Goal: Task Accomplishment & Management: Manage account settings

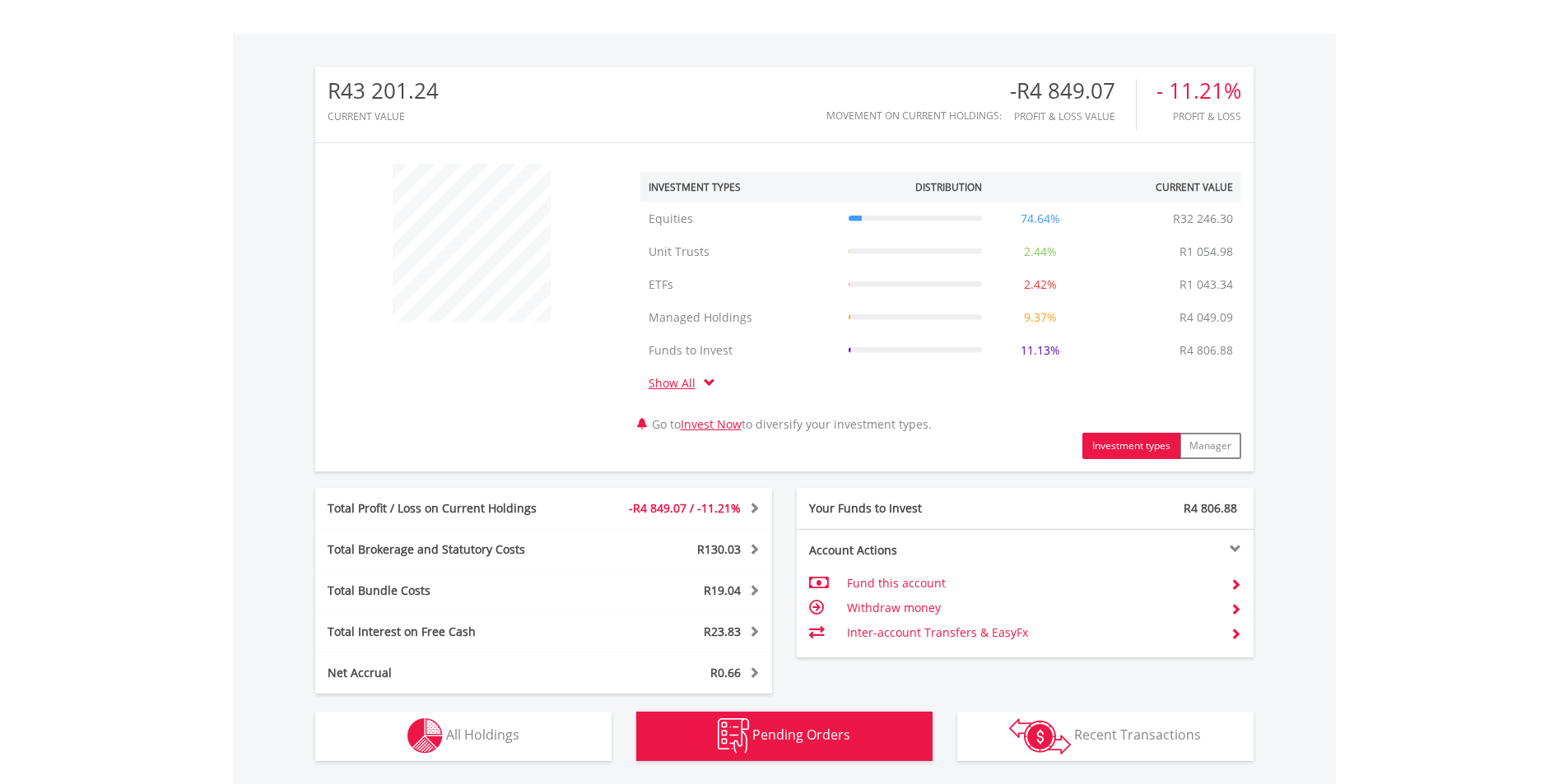
scroll to position [158, 313]
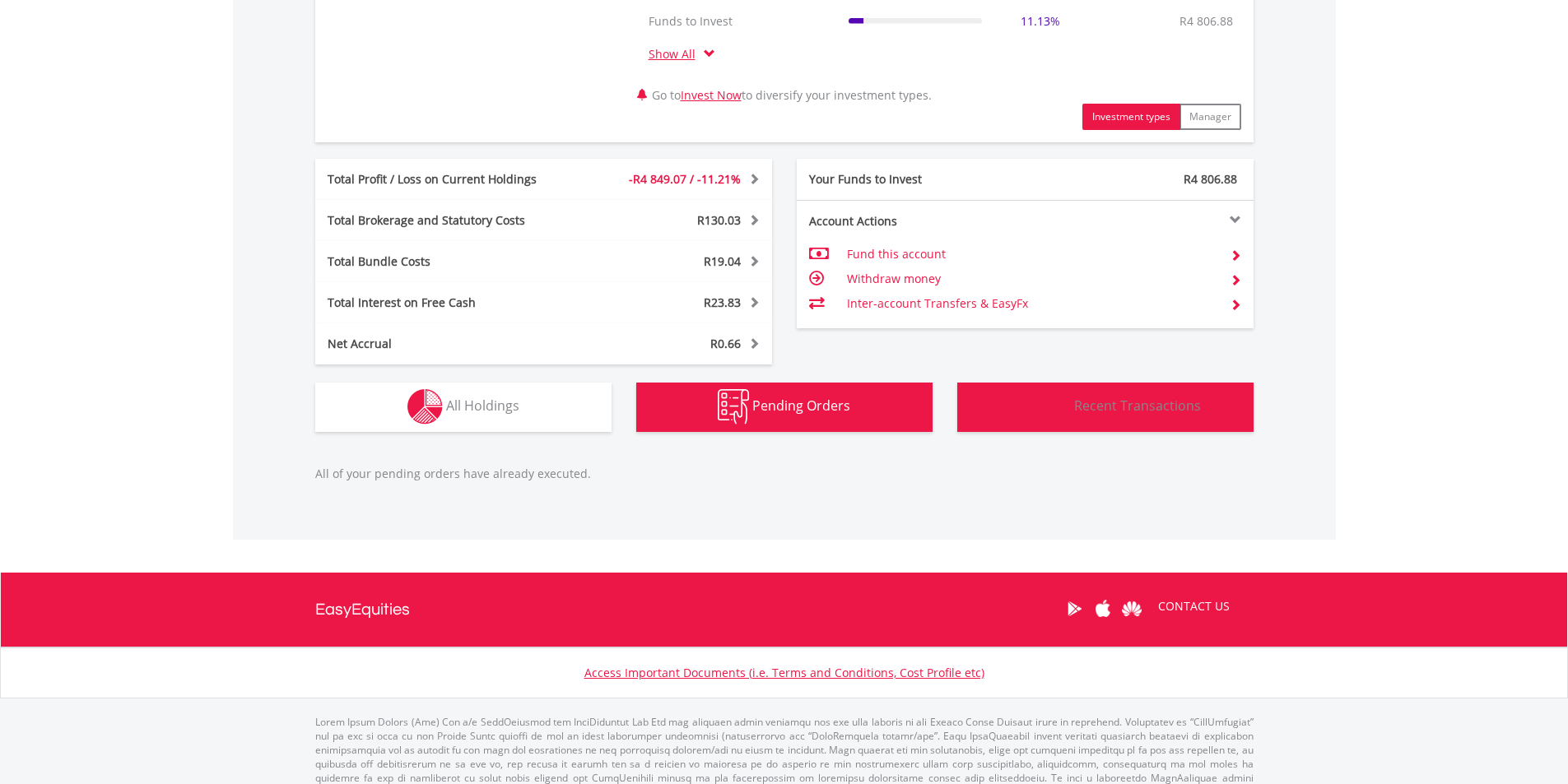
click at [1083, 400] on span "Recent Transactions" at bounding box center [1138, 406] width 126 height 18
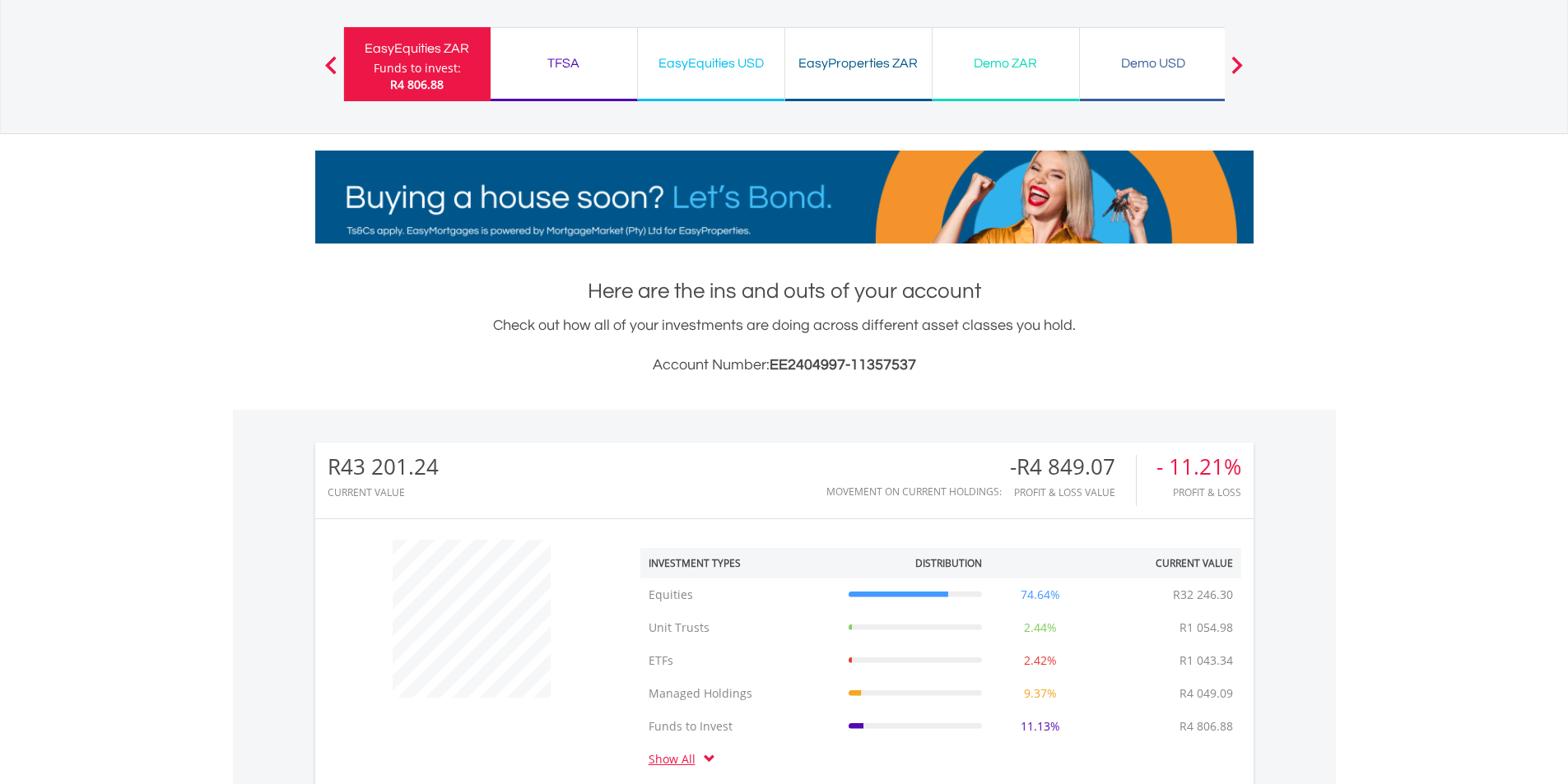
scroll to position [0, 0]
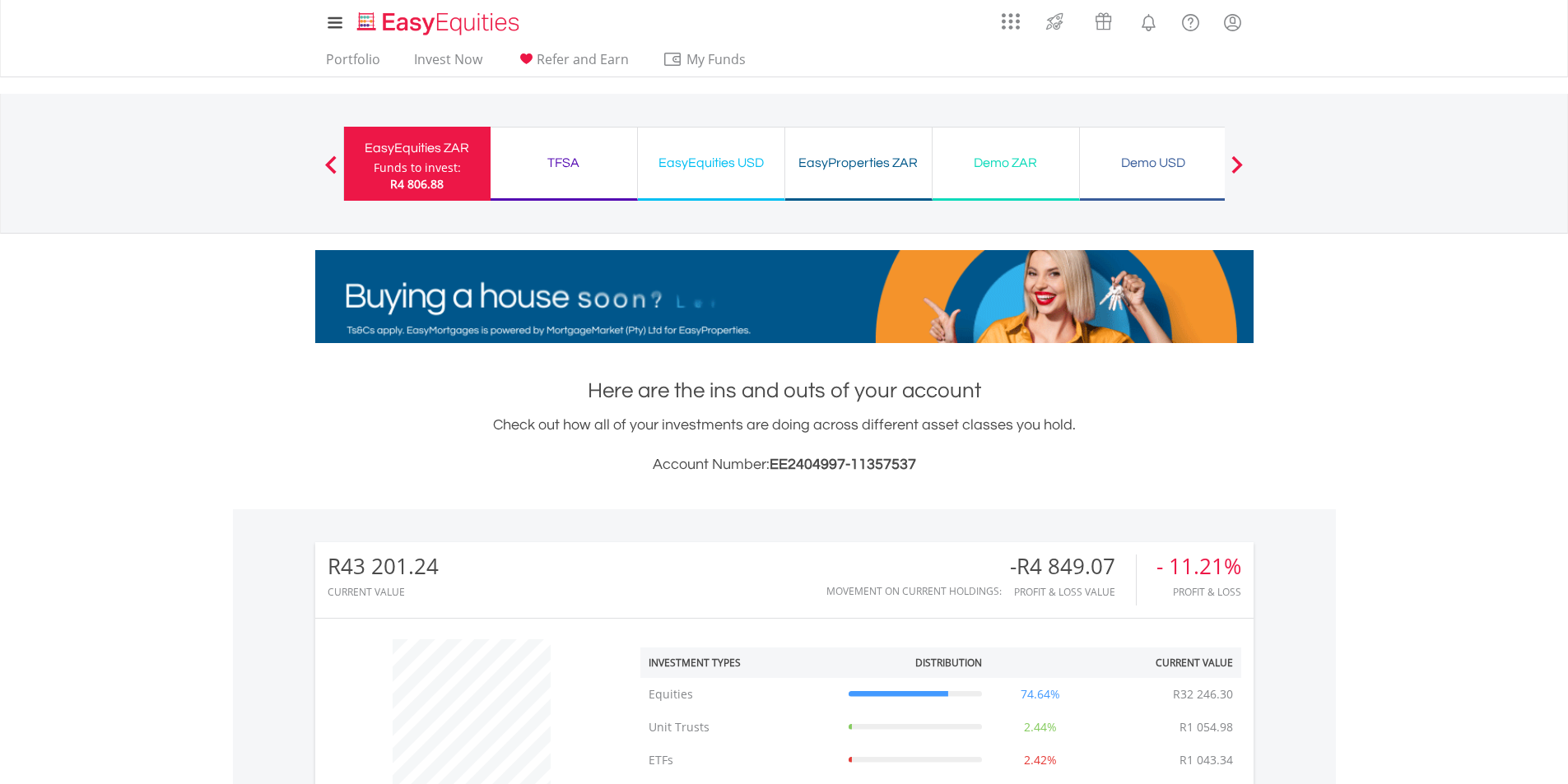
click at [214, 88] on div "My Investments Invest Now New Listings Sell My Recurring Investments Pending Or…" at bounding box center [784, 171] width 1568 height 343
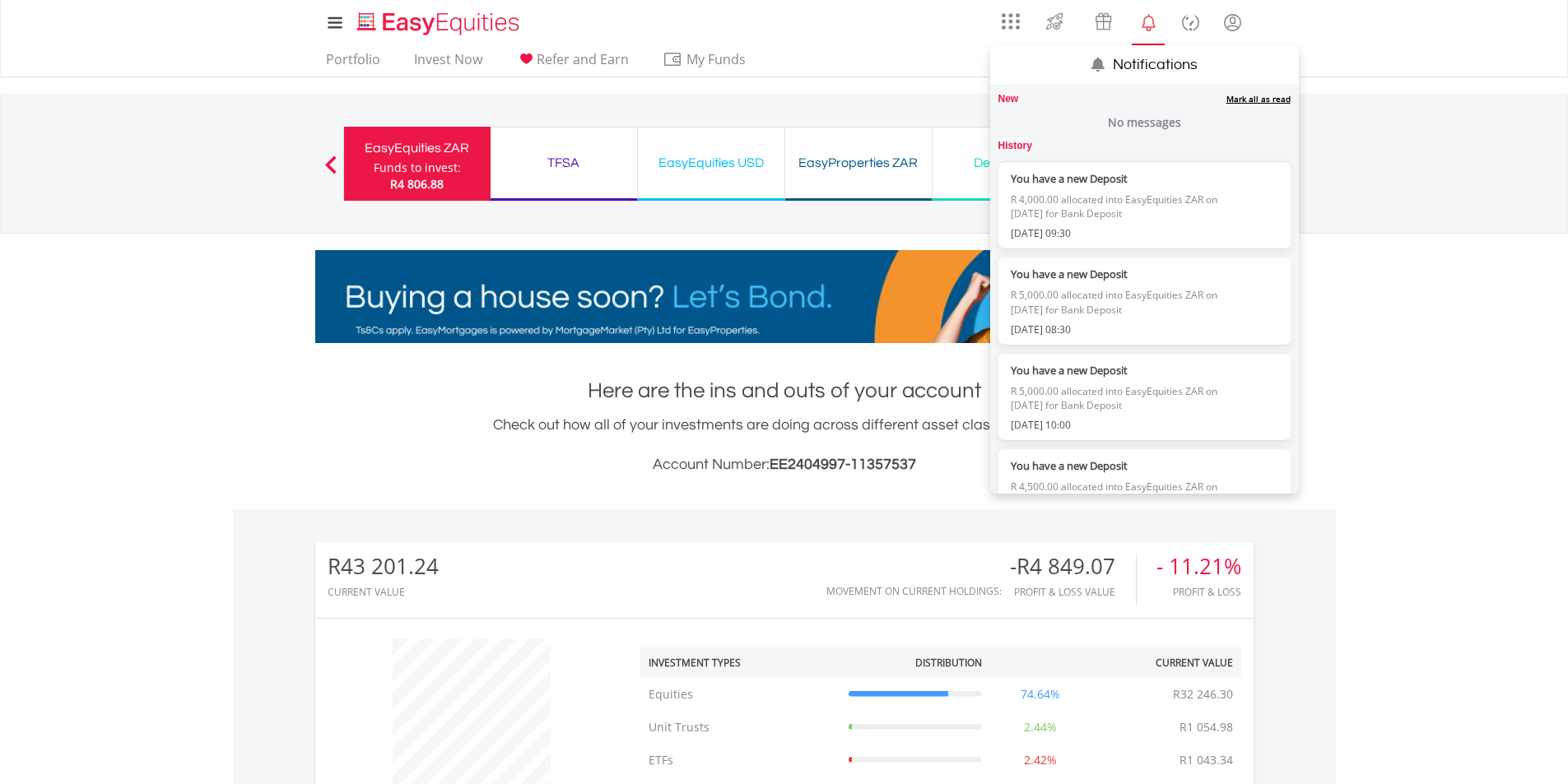
click at [1158, 23] on link "Notifications" at bounding box center [1148, 21] width 42 height 32
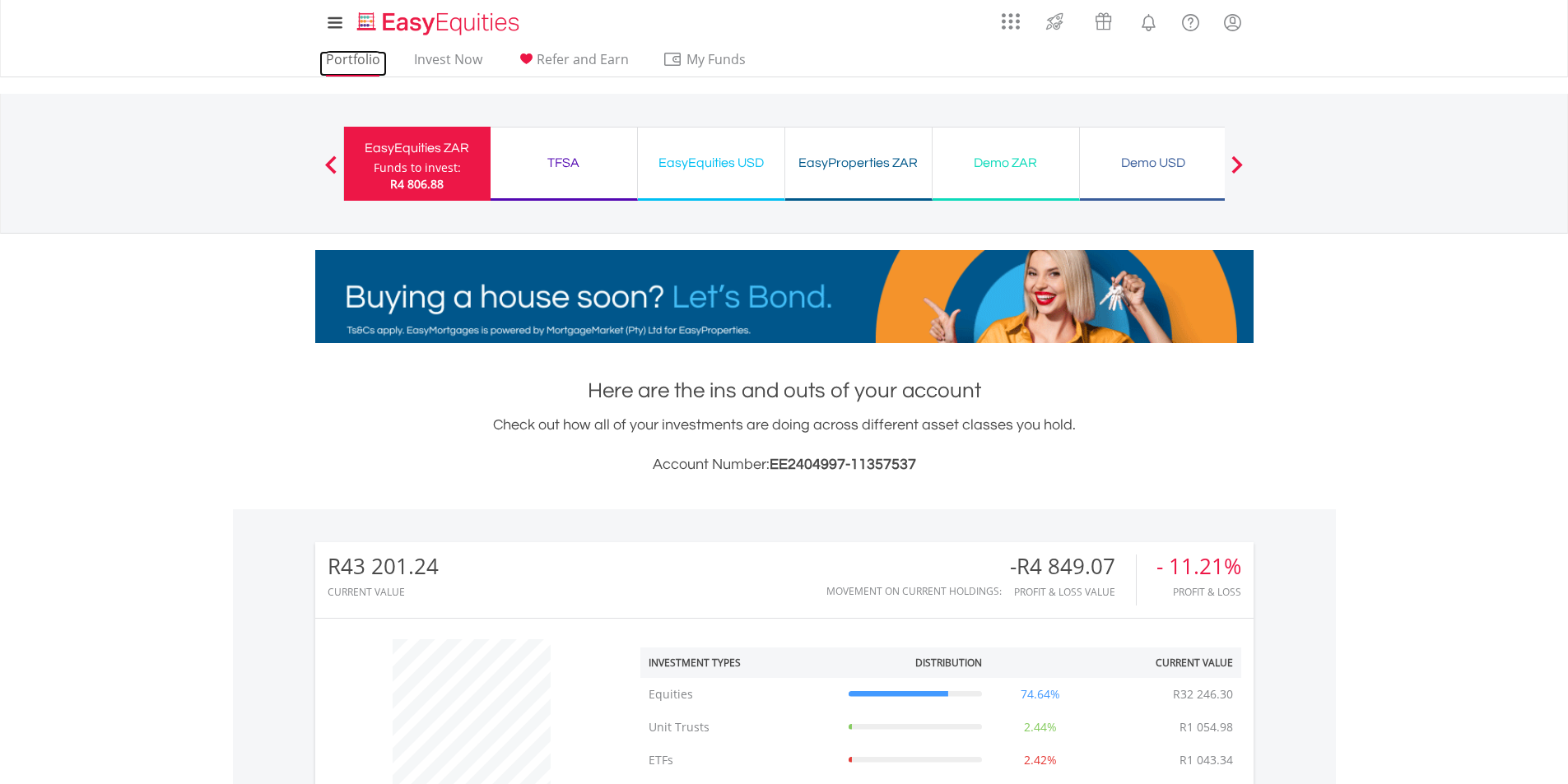
click at [366, 60] on link "Portfolio" at bounding box center [353, 64] width 68 height 25
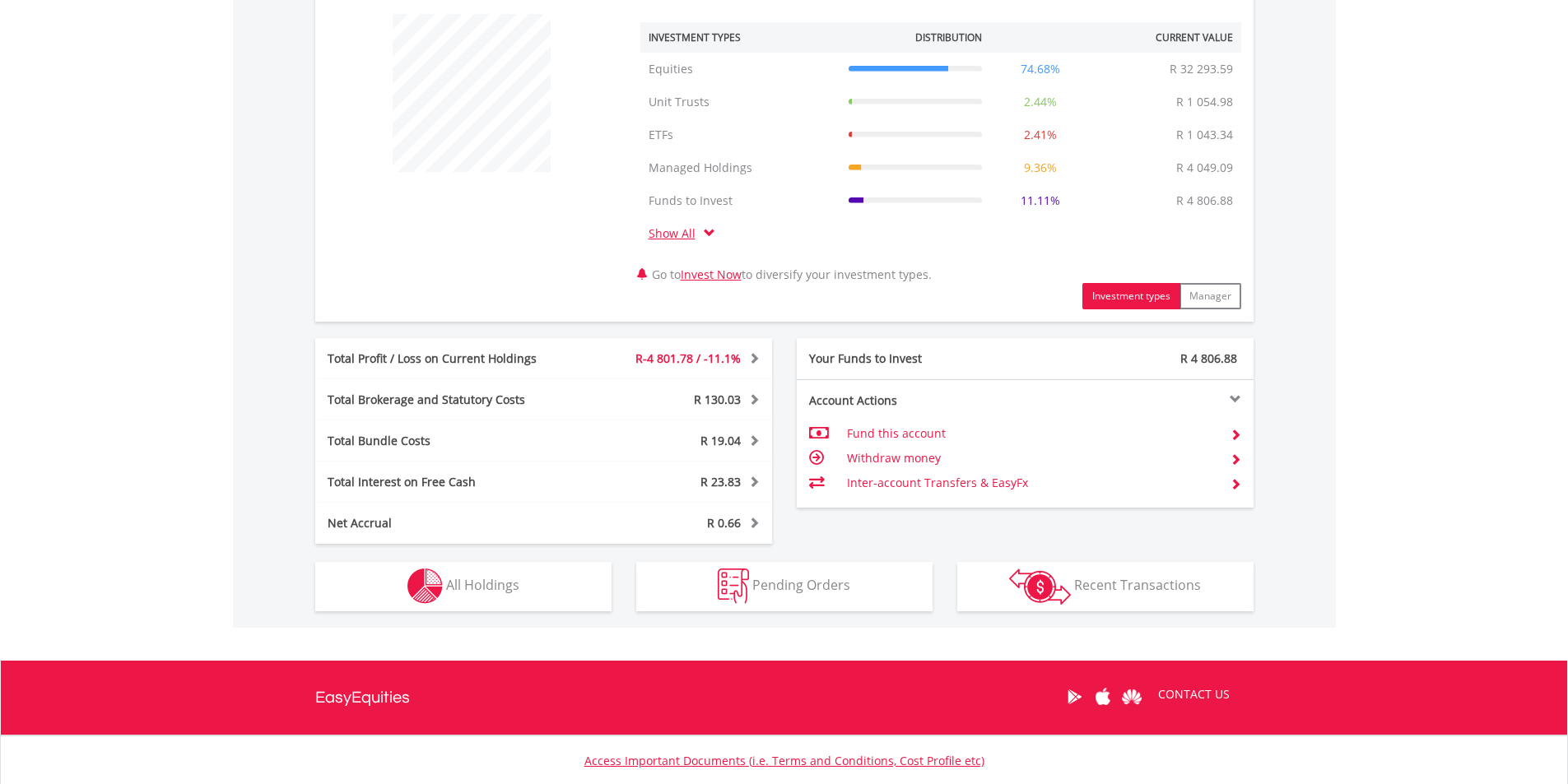
scroll to position [740, 0]
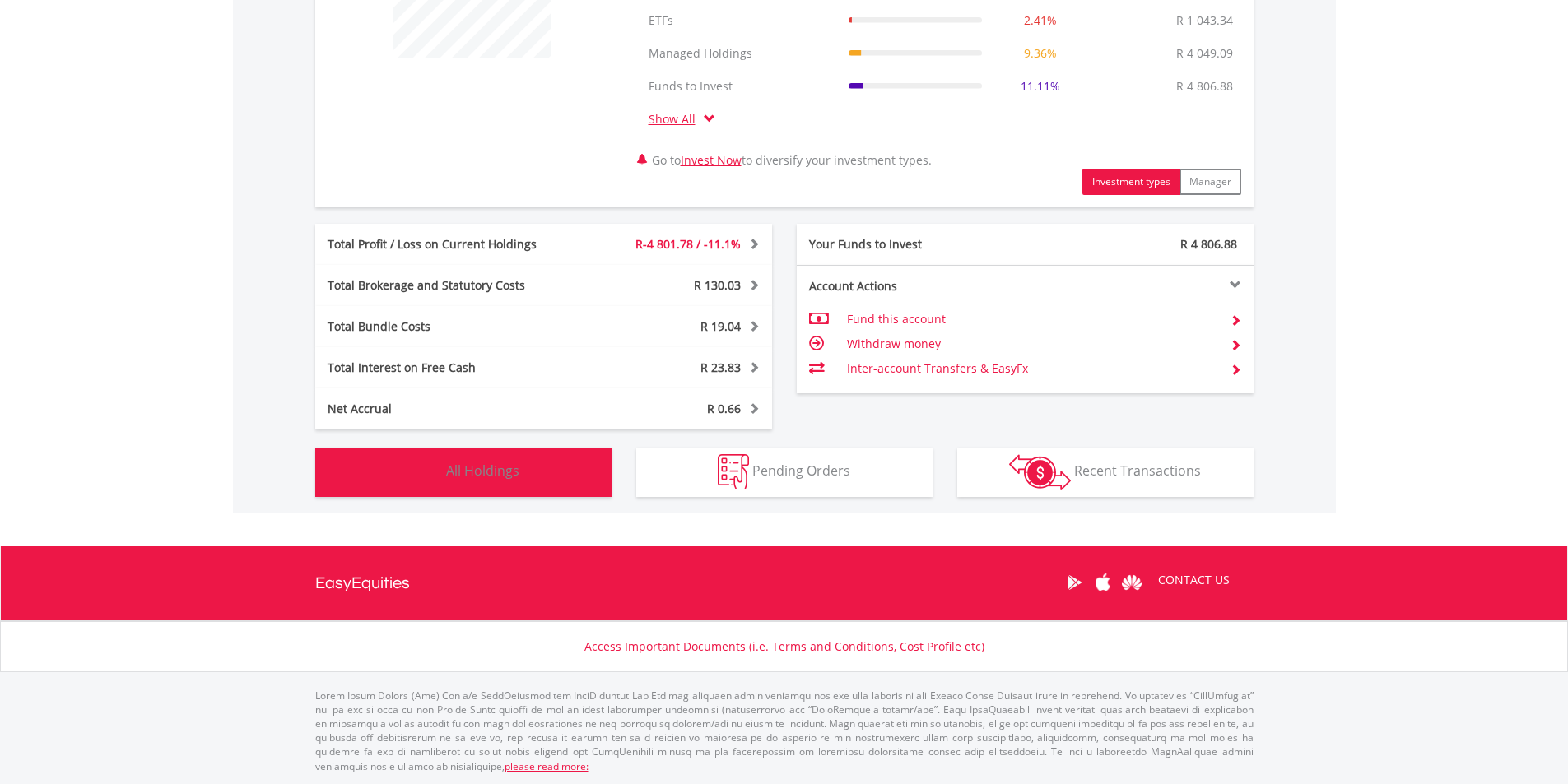
click at [475, 480] on span "All Holdings" at bounding box center [482, 471] width 73 height 18
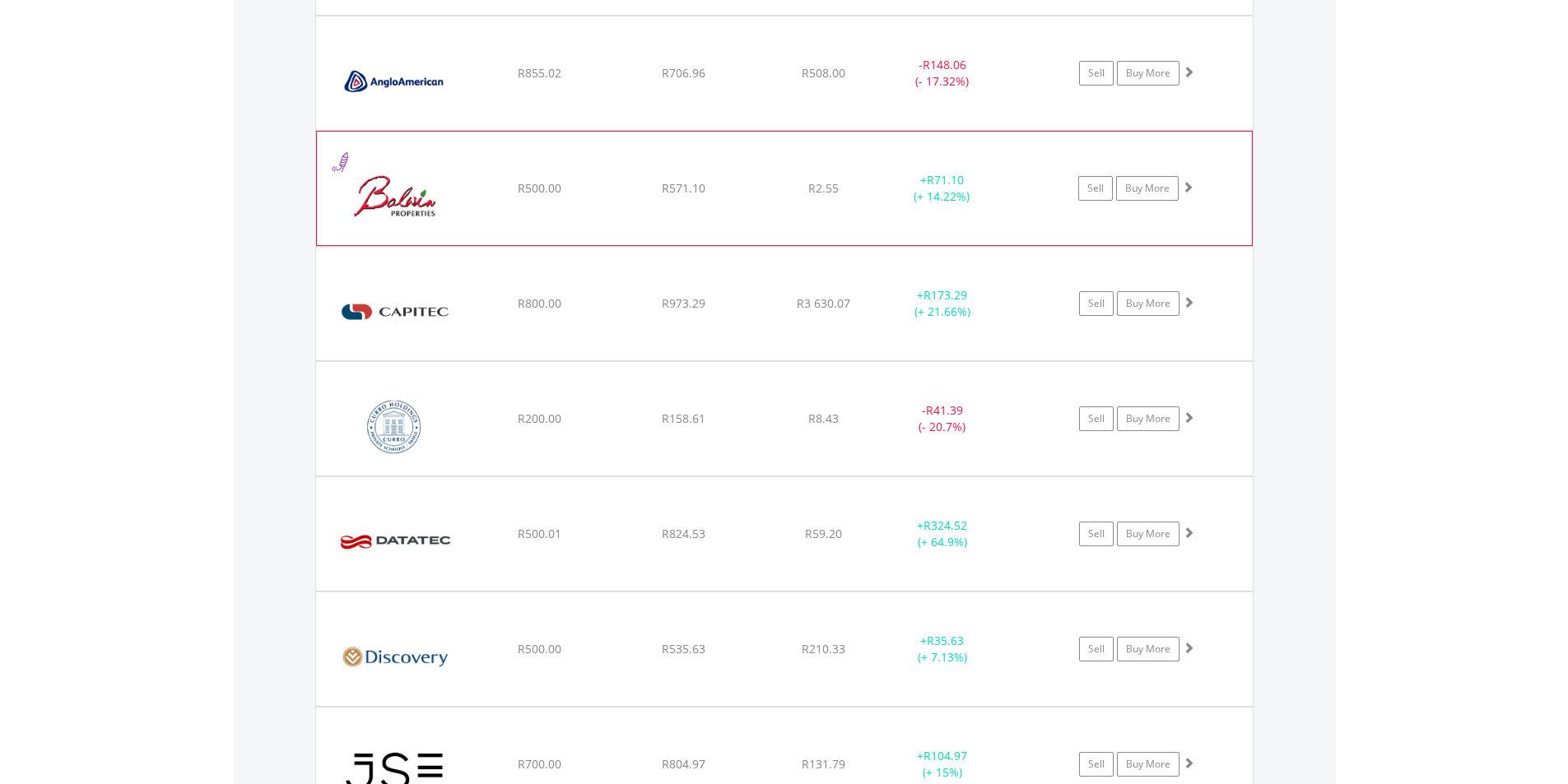
scroll to position [1287, 0]
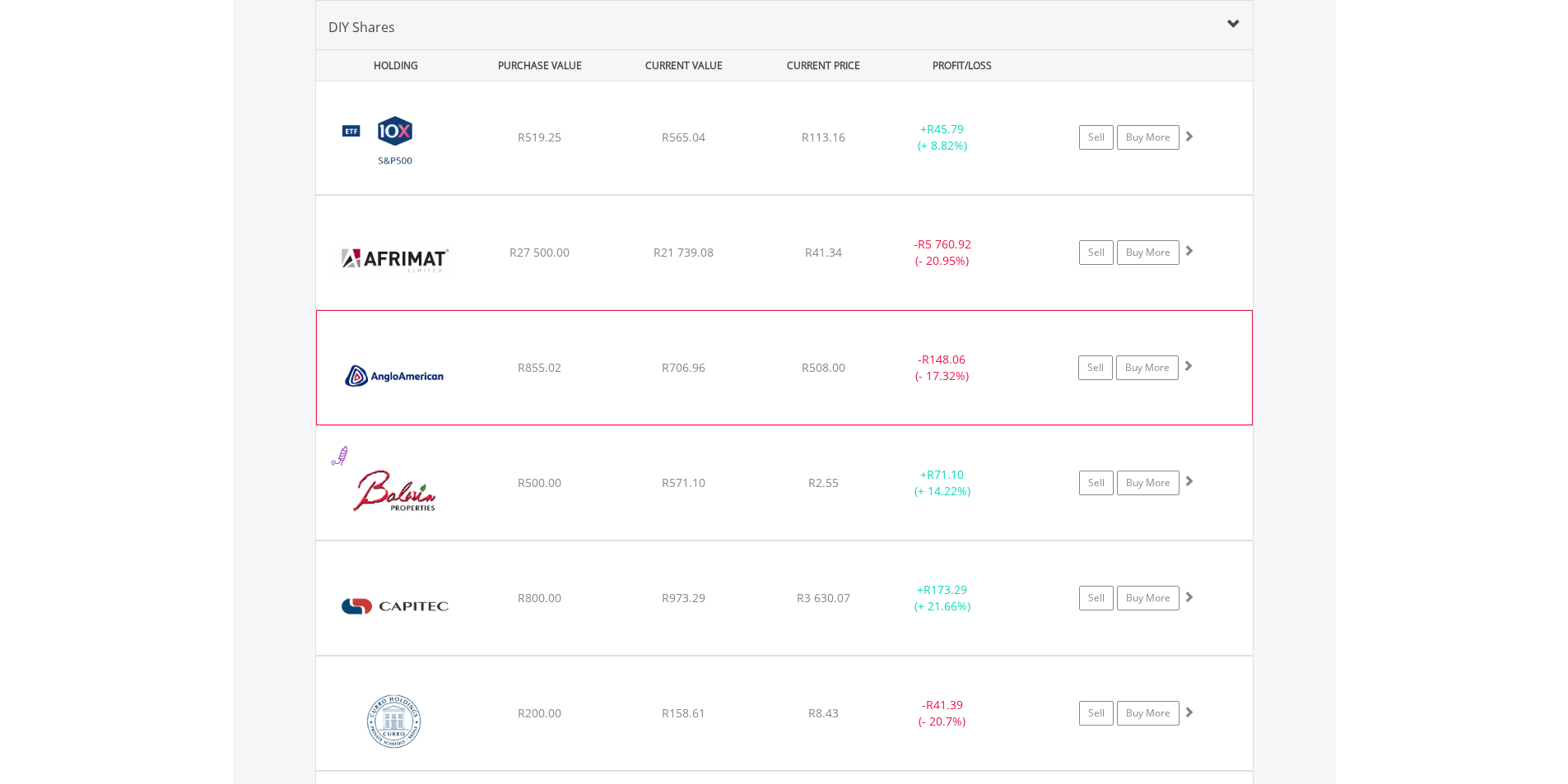
click at [844, 194] on div "﻿ Anglo American PLC R855.02 R706.96 R508.00 - R148.06 (- 17.32%) Sell Buy More" at bounding box center [784, 137] width 936 height 113
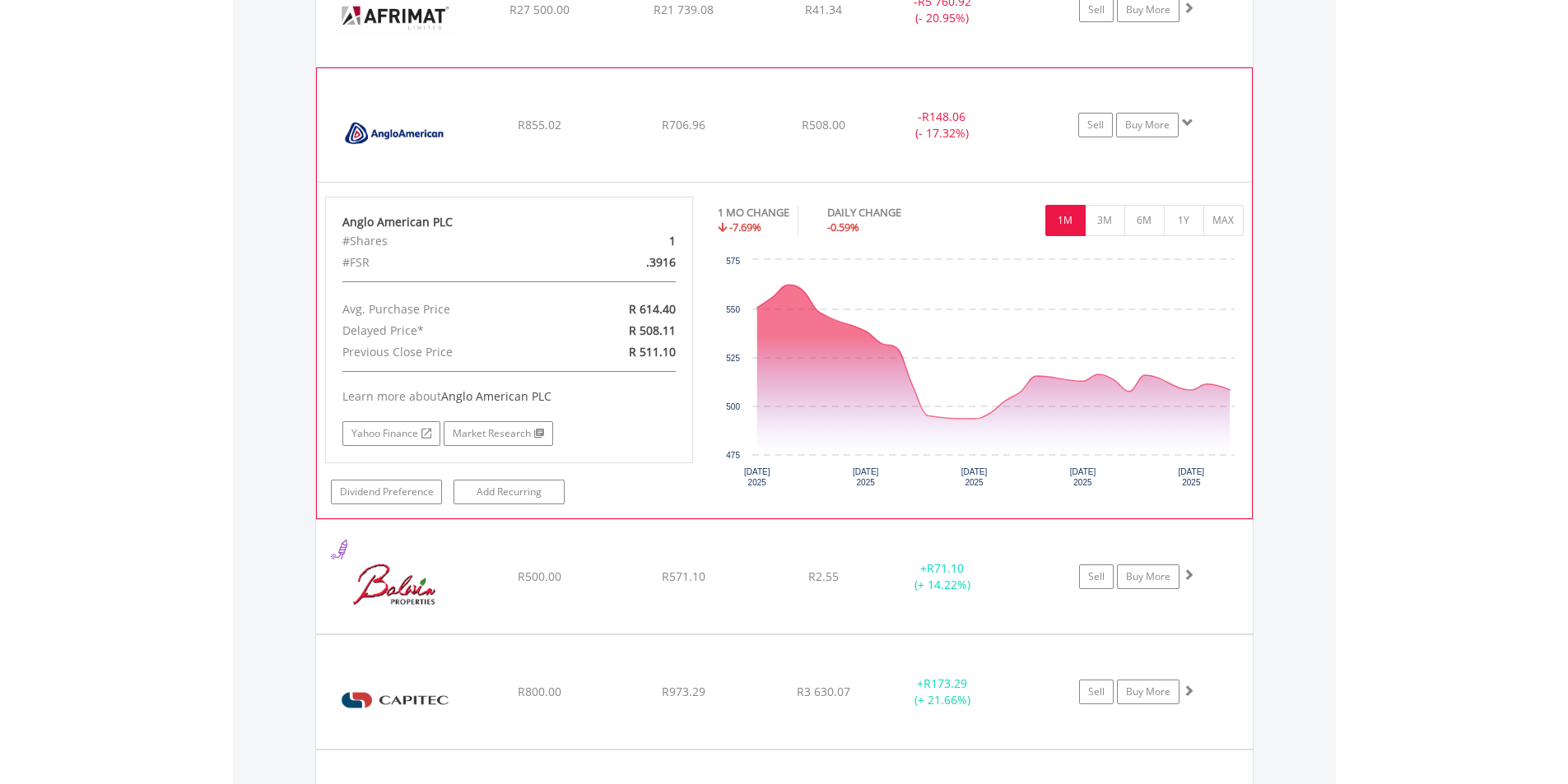
scroll to position [1534, 0]
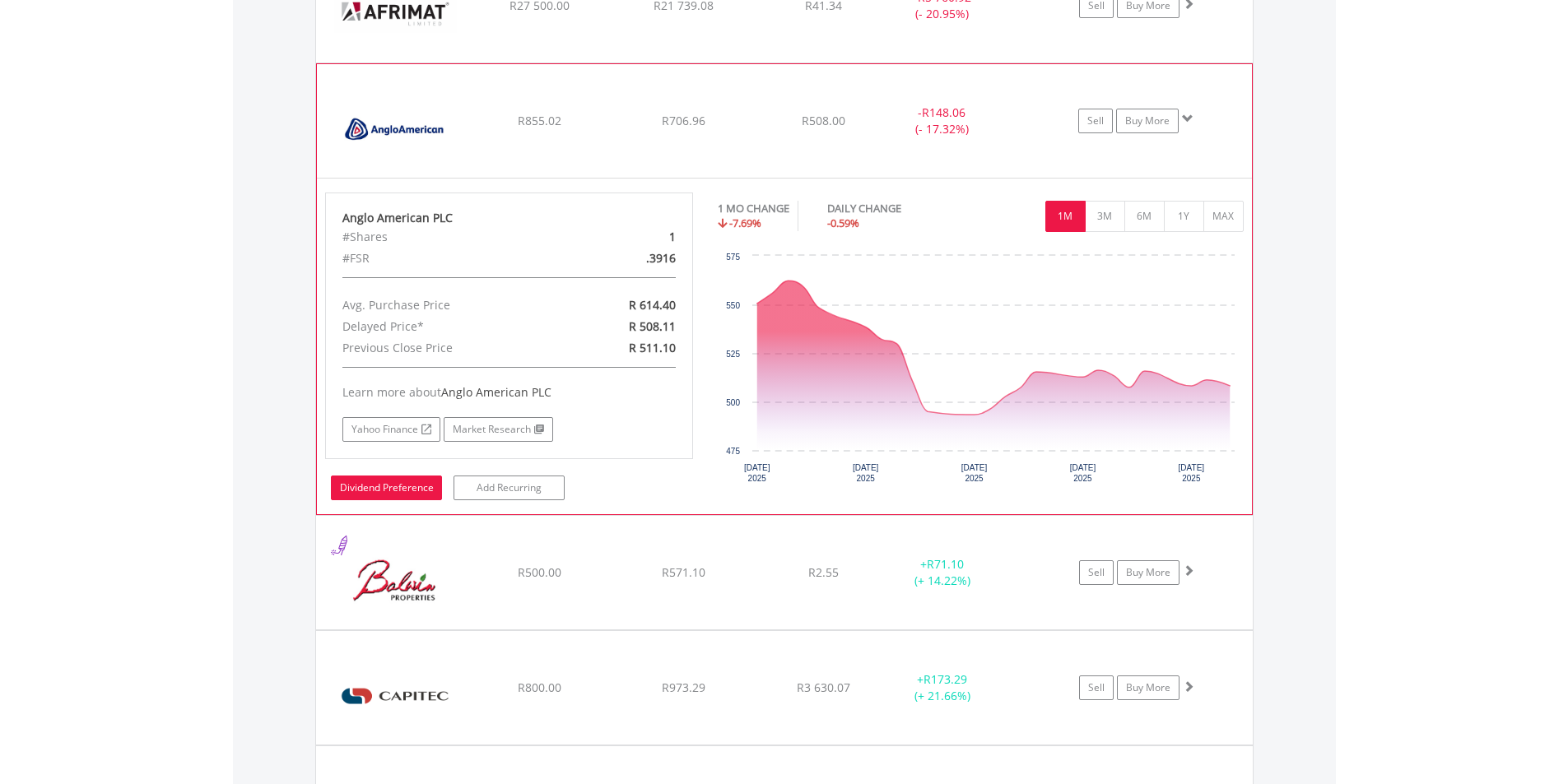
click at [354, 485] on link "Dividend Preference" at bounding box center [386, 487] width 111 height 24
